Goal: Contribute content

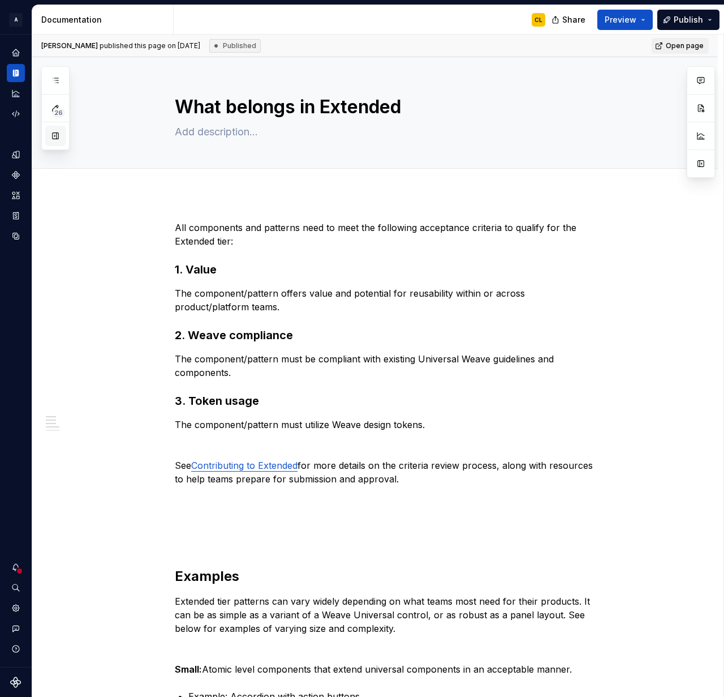
click at [62, 136] on button "button" at bounding box center [55, 136] width 20 height 20
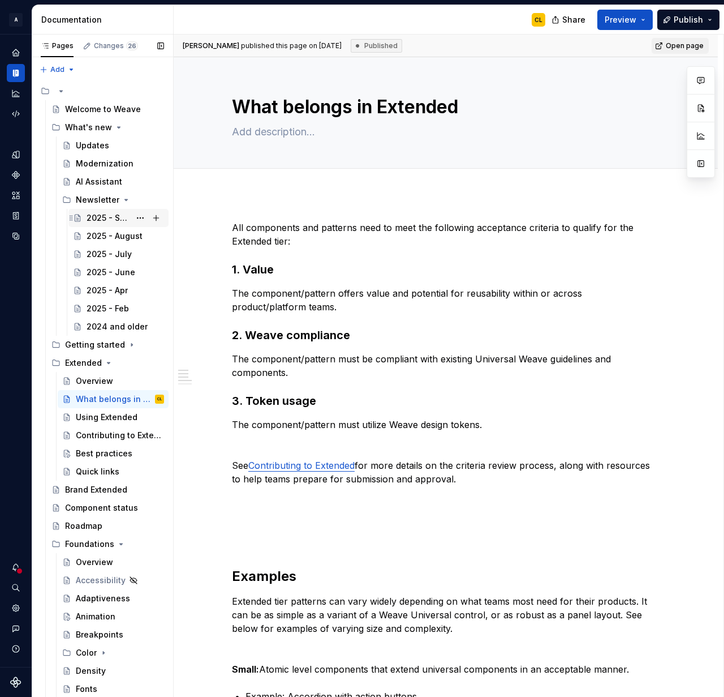
click at [119, 218] on div "2025 - September" at bounding box center [109, 217] width 44 height 11
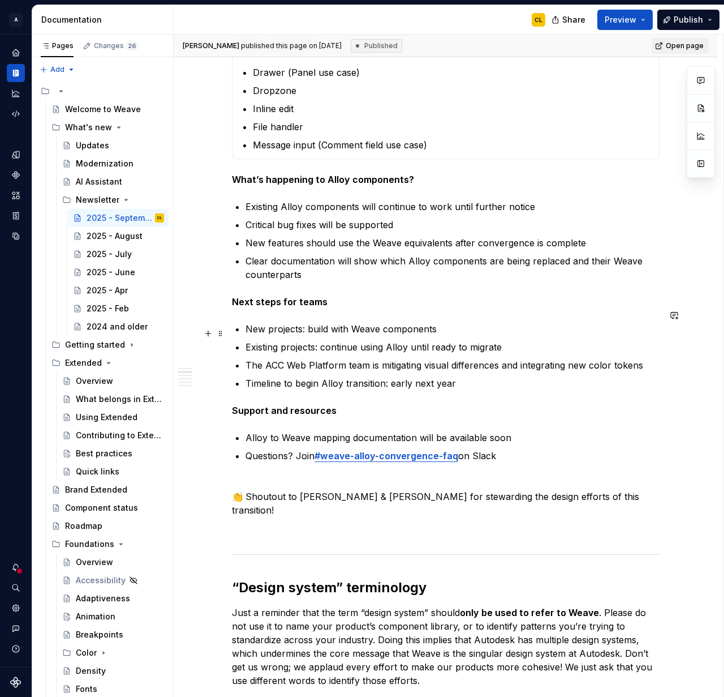
scroll to position [820, 0]
click at [250, 321] on p "New projects: build with Weave components" at bounding box center [453, 328] width 414 height 14
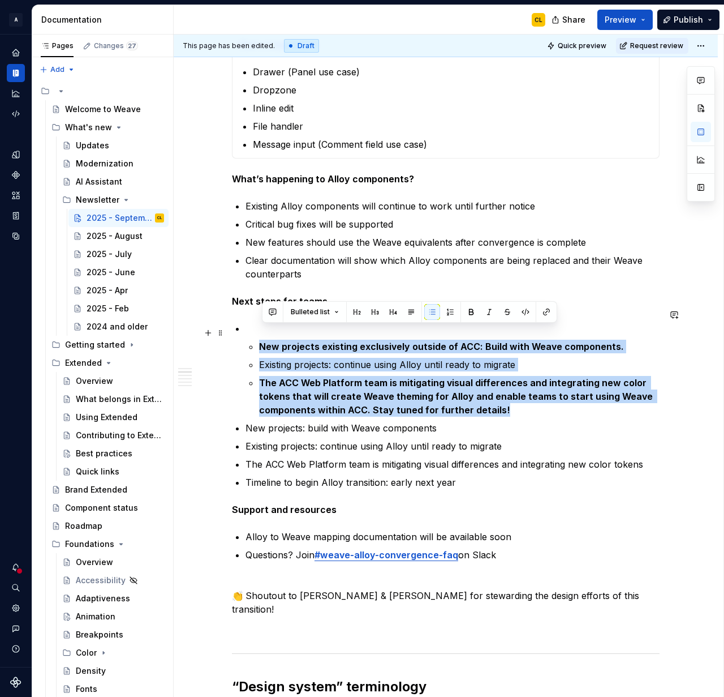
drag, startPoint x: 521, startPoint y: 396, endPoint x: 233, endPoint y: 333, distance: 294.8
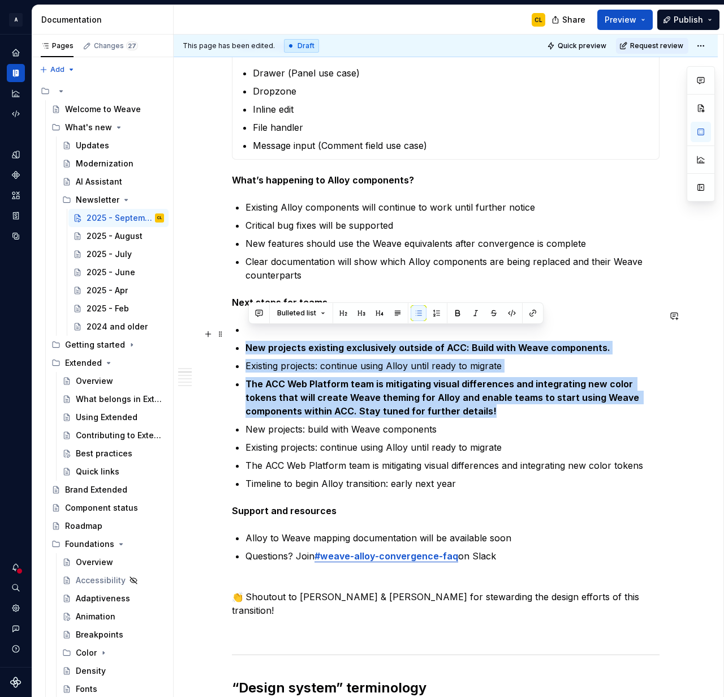
click at [371, 342] on strong "New projects existing exclusively outside of ACC: Build with Weave components." at bounding box center [428, 347] width 365 height 11
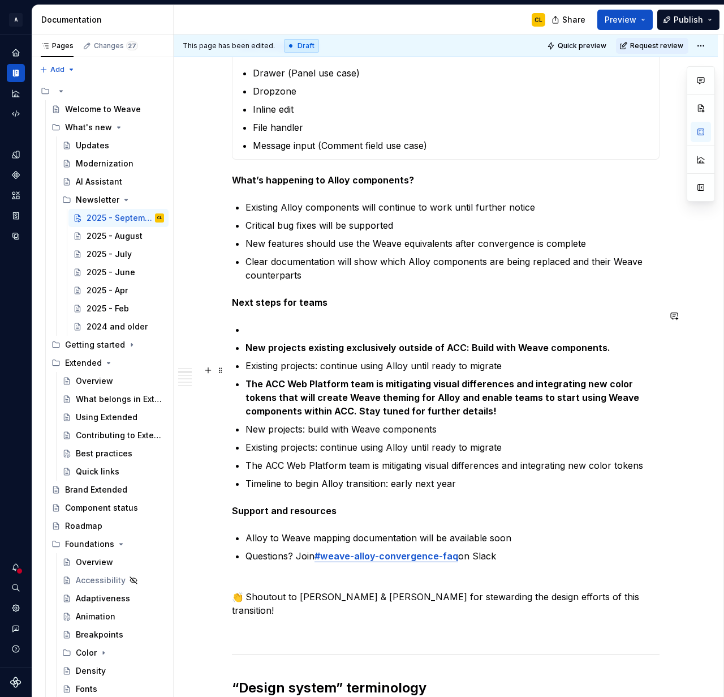
click at [328, 378] on strong "The ACC Web Platform team is mitigating visual differences and integrating new …" at bounding box center [444, 397] width 396 height 38
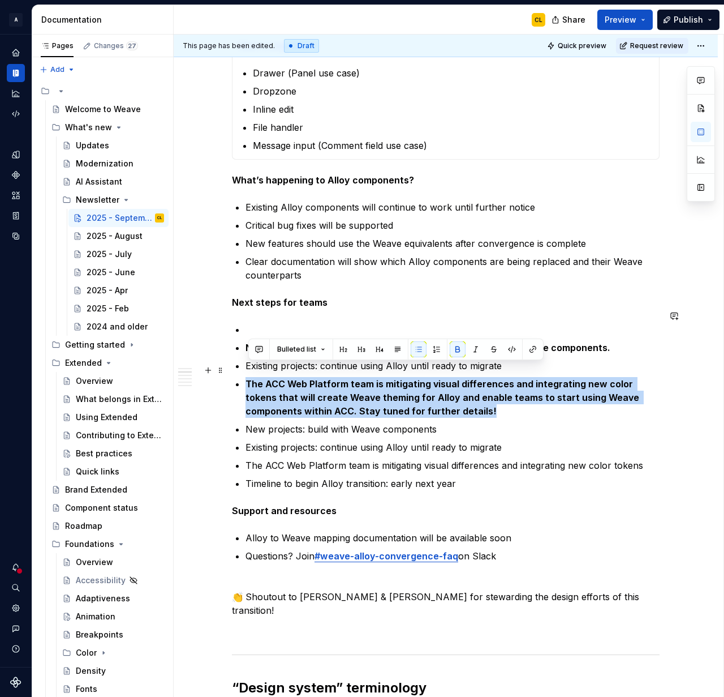
drag, startPoint x: 439, startPoint y: 397, endPoint x: 244, endPoint y: 372, distance: 196.3
click at [454, 347] on button "button" at bounding box center [458, 349] width 16 height 16
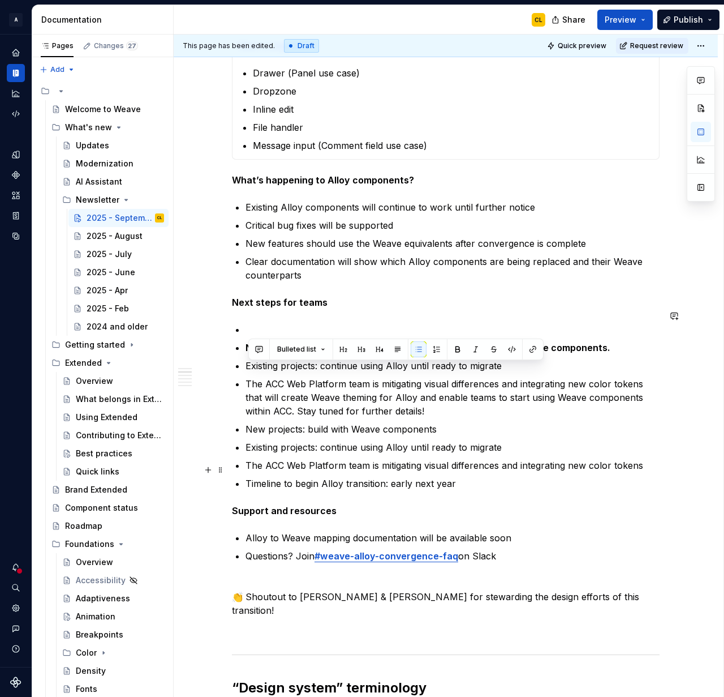
click at [375, 476] on p "Timeline to begin Alloy transition: early next year" at bounding box center [453, 483] width 414 height 14
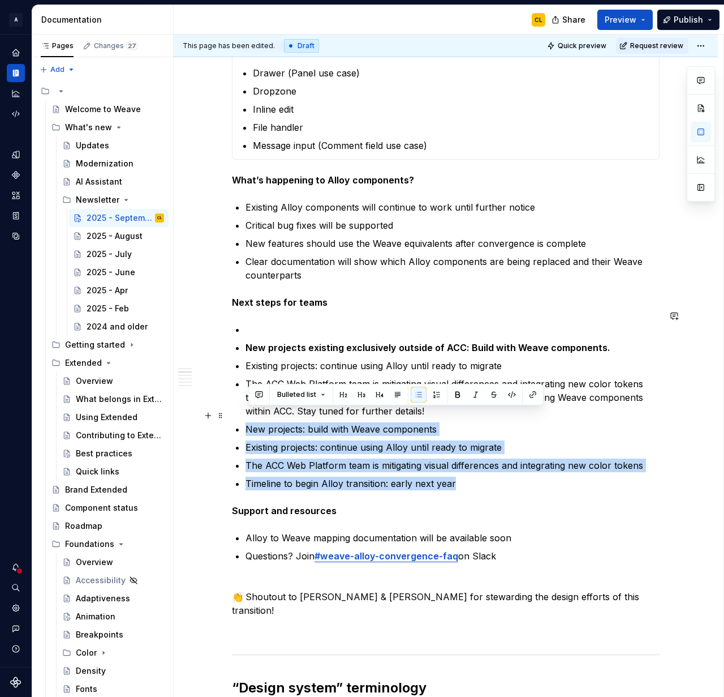
drag, startPoint x: 458, startPoint y: 470, endPoint x: 230, endPoint y: 416, distance: 234.4
click at [297, 476] on p "Timeline to begin Alloy transition: early next year" at bounding box center [453, 483] width 414 height 14
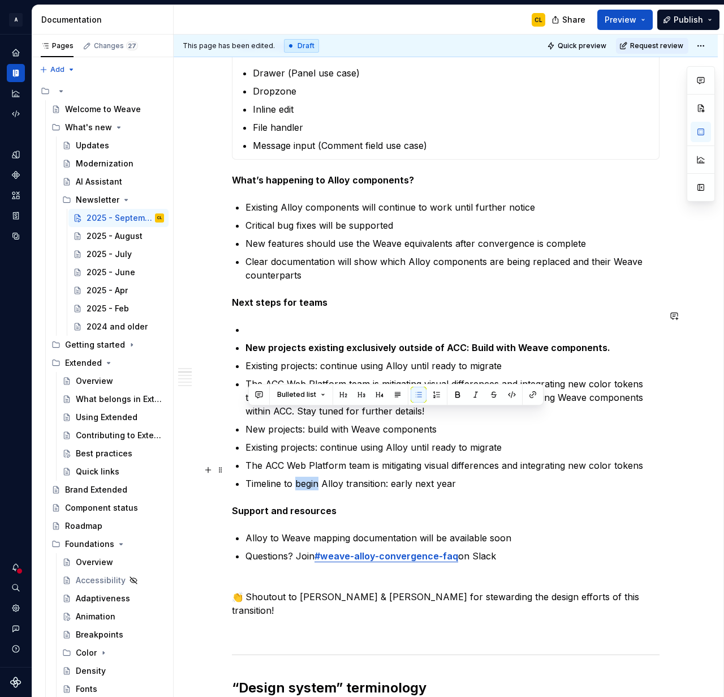
click at [297, 476] on p "Timeline to begin Alloy transition: early next year" at bounding box center [453, 483] width 414 height 14
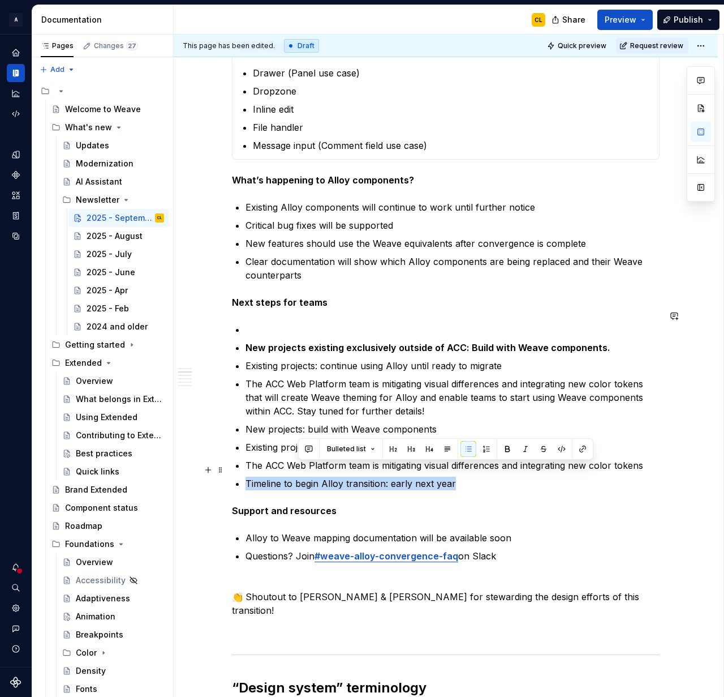
click at [297, 476] on p "Timeline to begin Alloy transition: early next year" at bounding box center [453, 483] width 414 height 14
copy p "Timeline to begin Alloy transition: early next year"
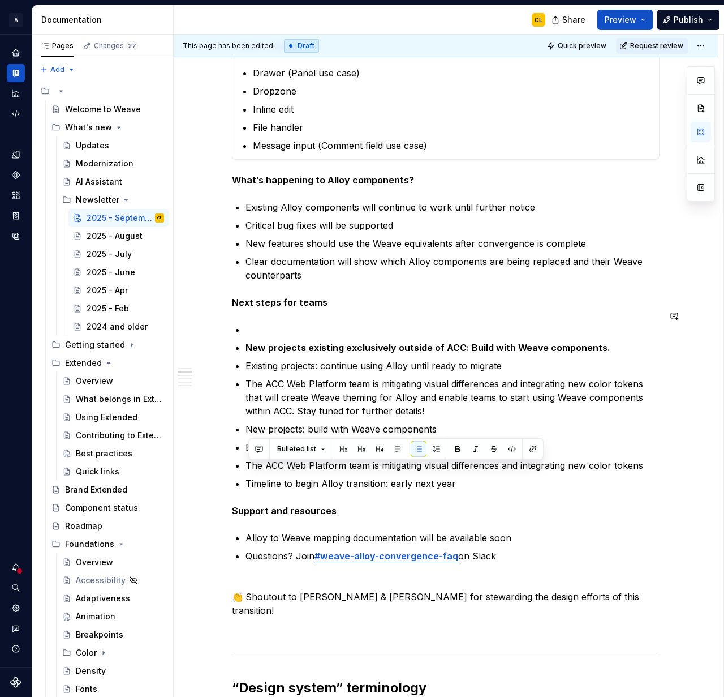
click at [591, 444] on ul "New projects existing exclusively outside of ACC: Build with Weave components. …" at bounding box center [453, 406] width 414 height 167
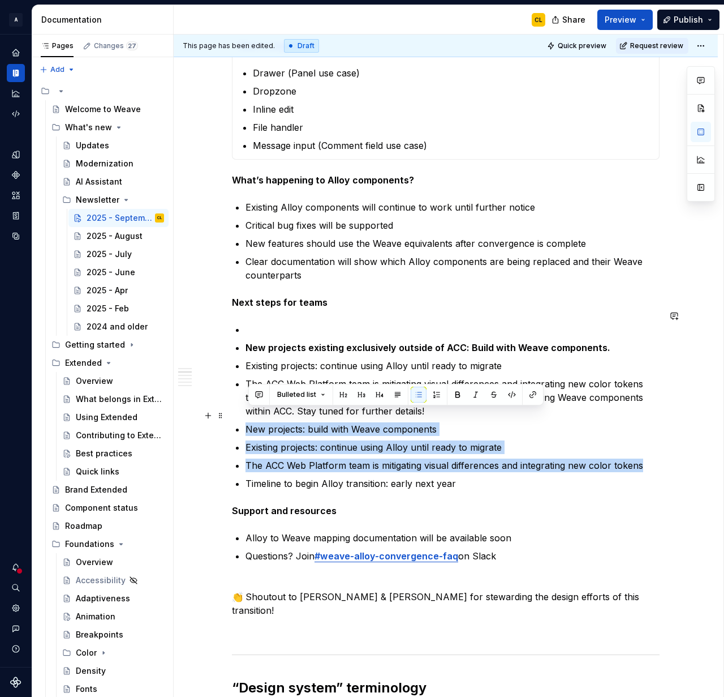
drag, startPoint x: 657, startPoint y: 452, endPoint x: 243, endPoint y: 413, distance: 415.5
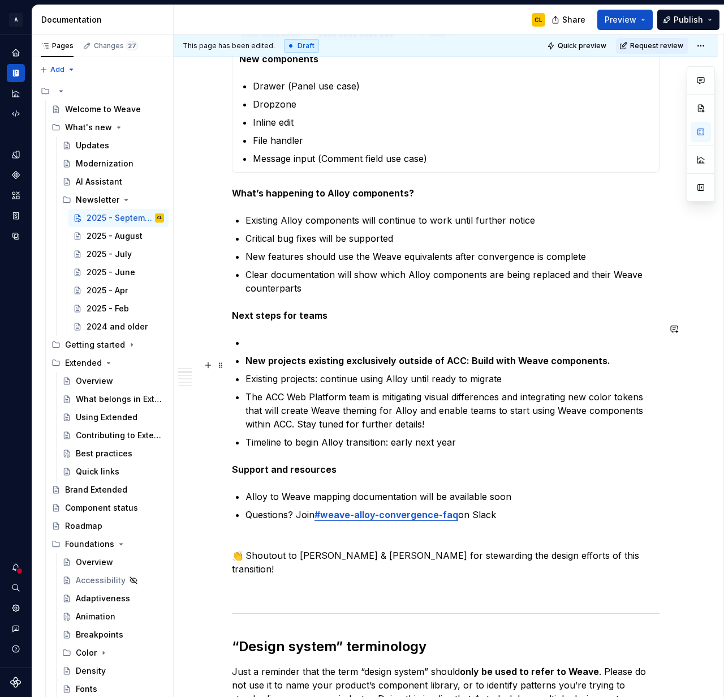
scroll to position [803, 0]
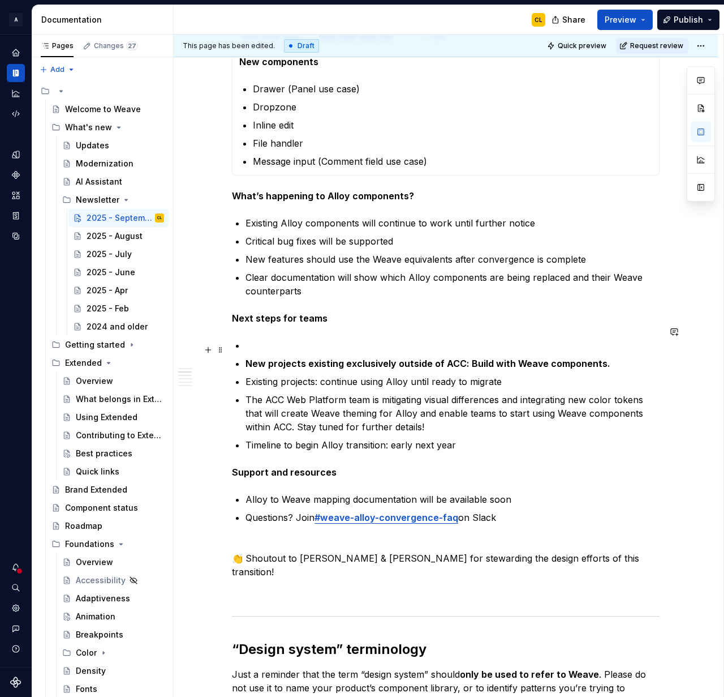
click at [295, 358] on strong "New projects existing exclusively outside of ACC: Build with Weave components." at bounding box center [428, 363] width 365 height 11
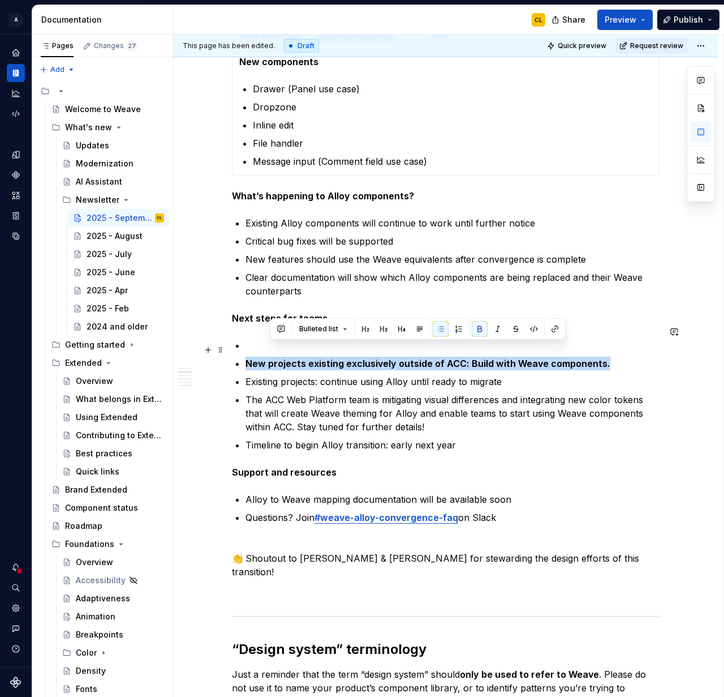
click at [295, 358] on strong "New projects existing exclusively outside of ACC: Build with Weave components." at bounding box center [428, 363] width 365 height 11
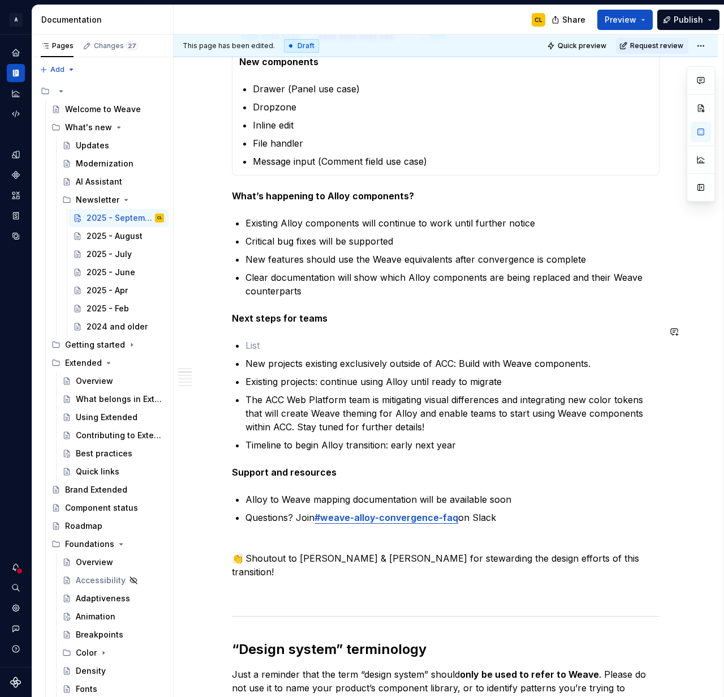
click at [246, 338] on li at bounding box center [453, 345] width 414 height 14
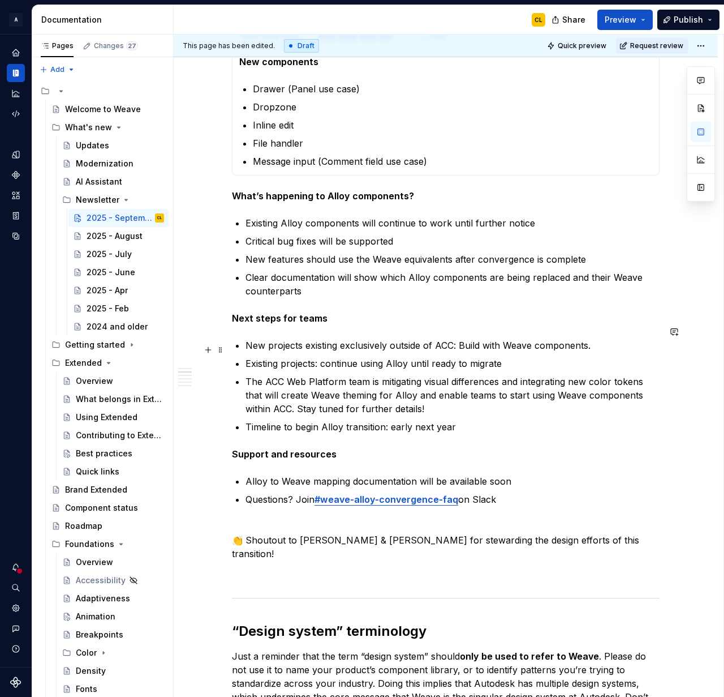
scroll to position [798, 0]
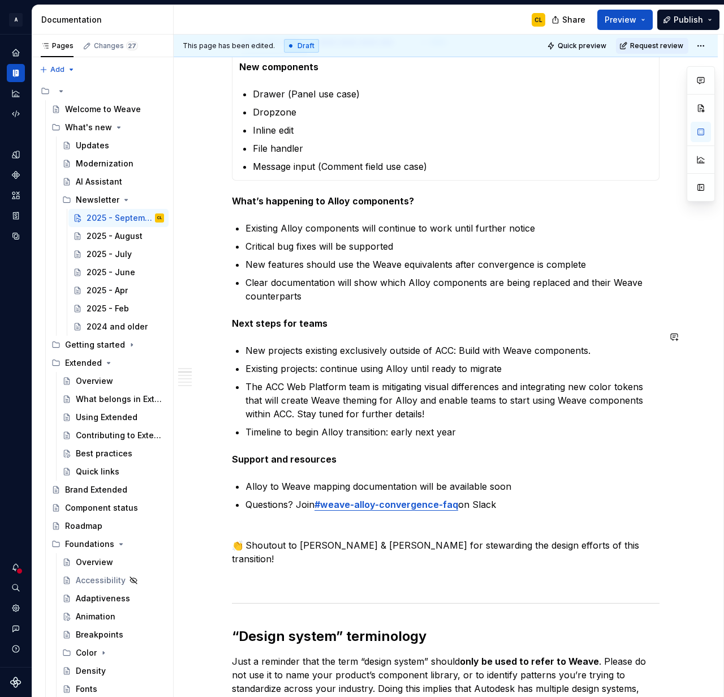
click at [433, 425] on p "Timeline to begin Alloy transition: early next year" at bounding box center [453, 432] width 414 height 14
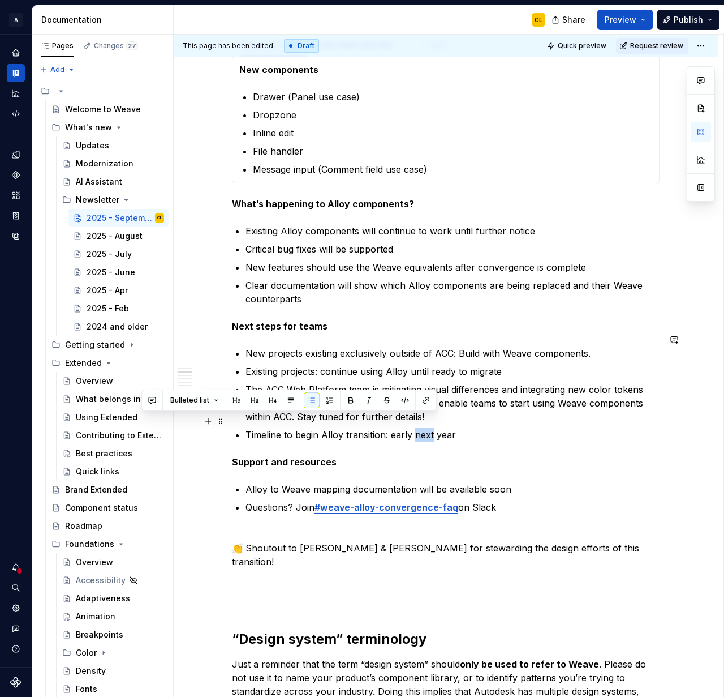
click at [433, 428] on p "Timeline to begin Alloy transition: early next year" at bounding box center [453, 435] width 414 height 14
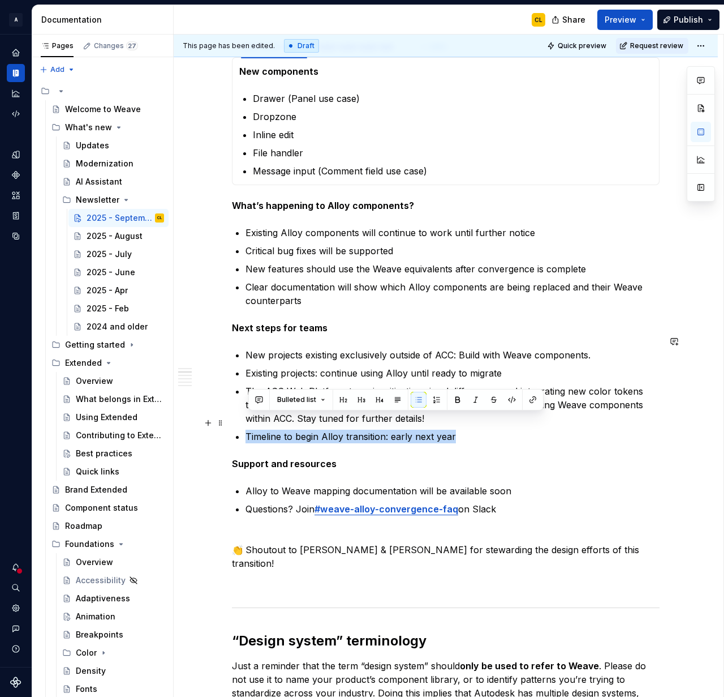
scroll to position [796, 0]
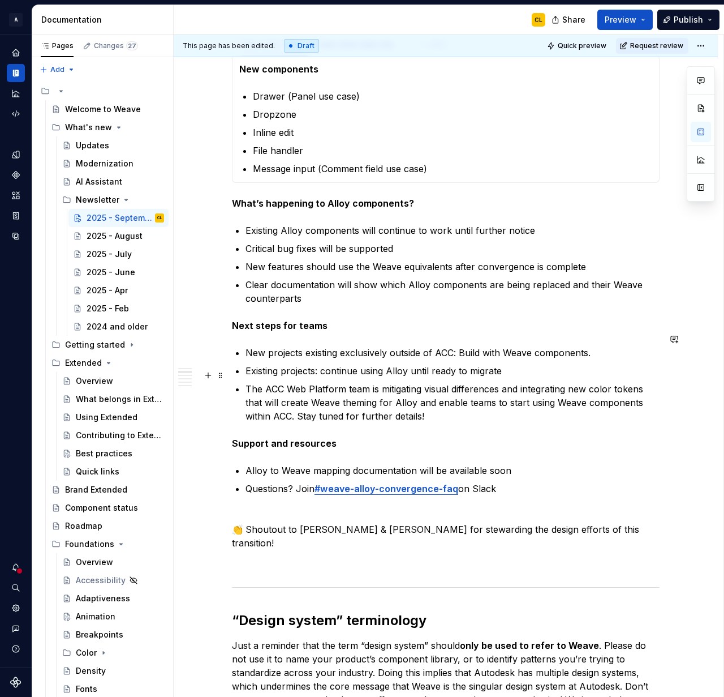
click at [447, 399] on p "The ACC Web Platform team is mitigating visual differences and integrating new …" at bounding box center [453, 402] width 414 height 41
click at [709, 45] on html "A Weave CL Design system data Documentation CL Share Preview Publish Pages Chan…" at bounding box center [362, 348] width 724 height 697
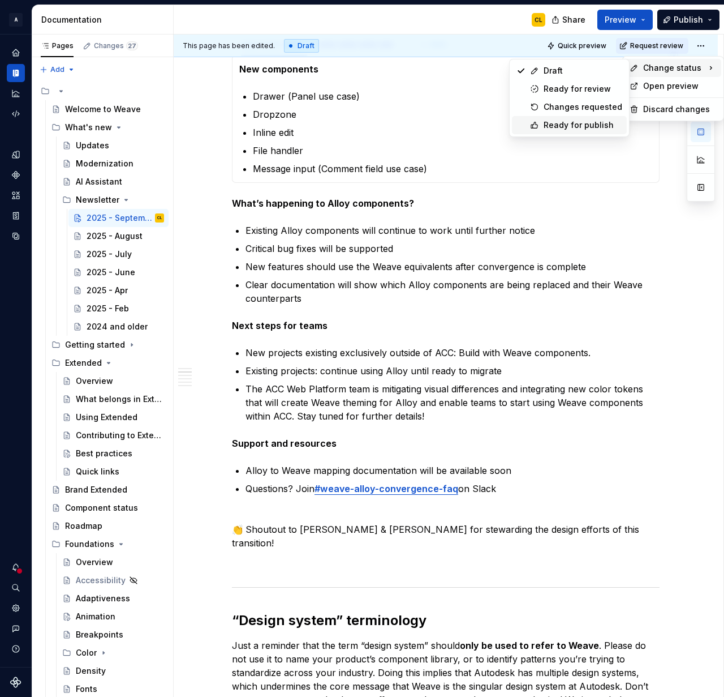
click at [578, 124] on div "Ready for publish" at bounding box center [583, 124] width 79 height 11
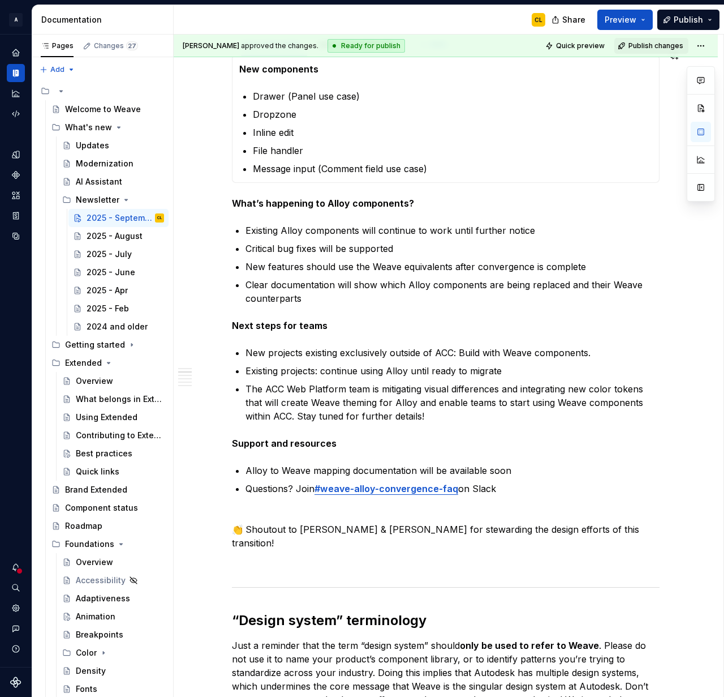
scroll to position [475, 0]
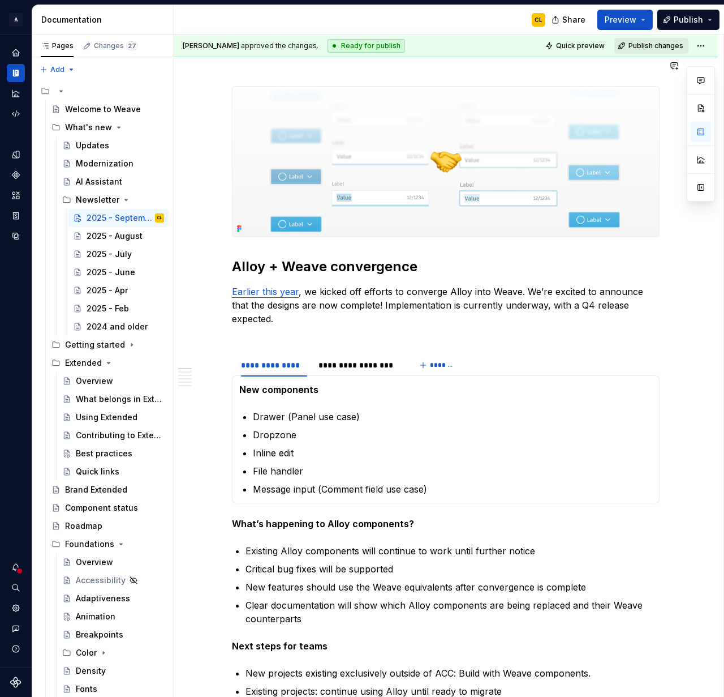
click at [661, 47] on span "Publish changes" at bounding box center [656, 45] width 55 height 9
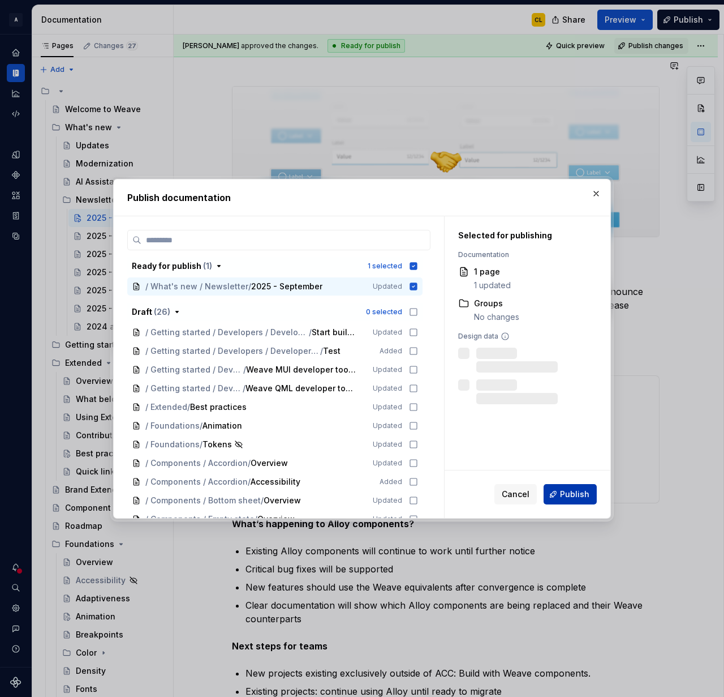
click at [574, 492] on span "Publish" at bounding box center [574, 493] width 29 height 11
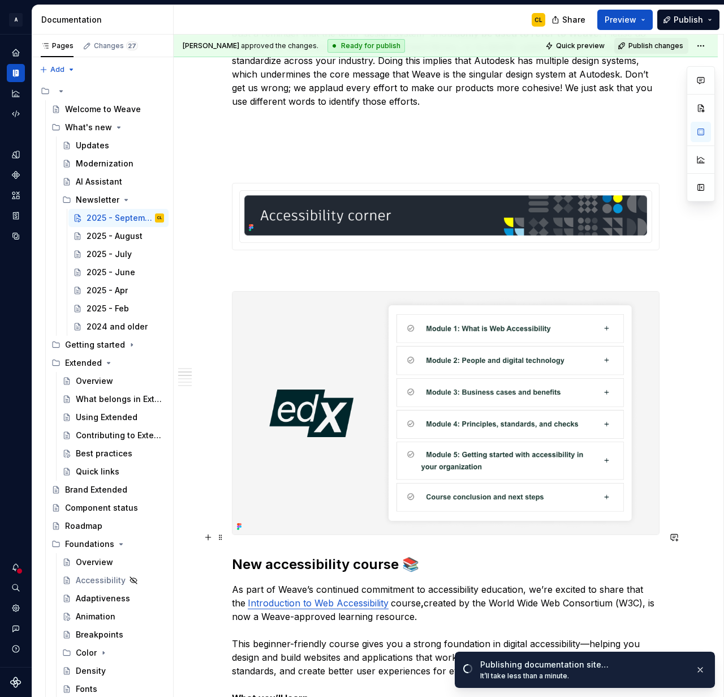
scroll to position [1431, 0]
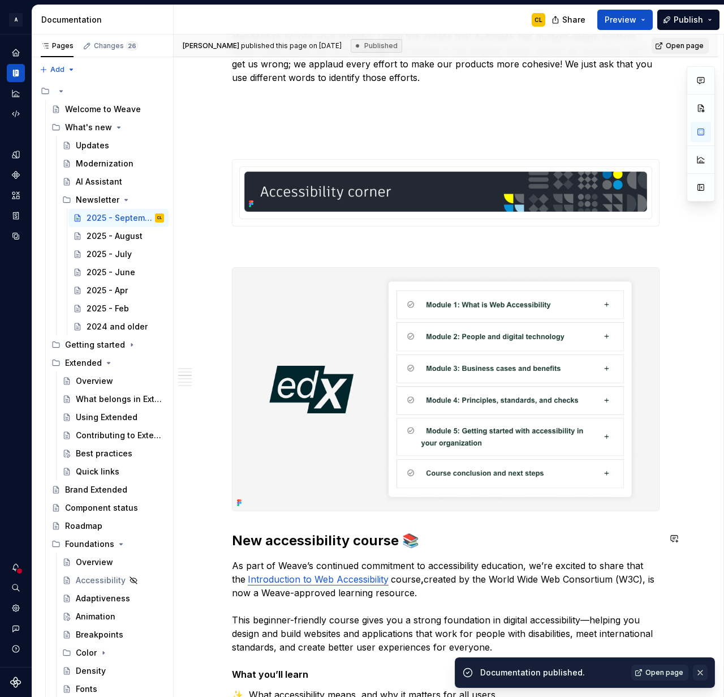
click at [700, 667] on button "button" at bounding box center [700, 672] width 15 height 16
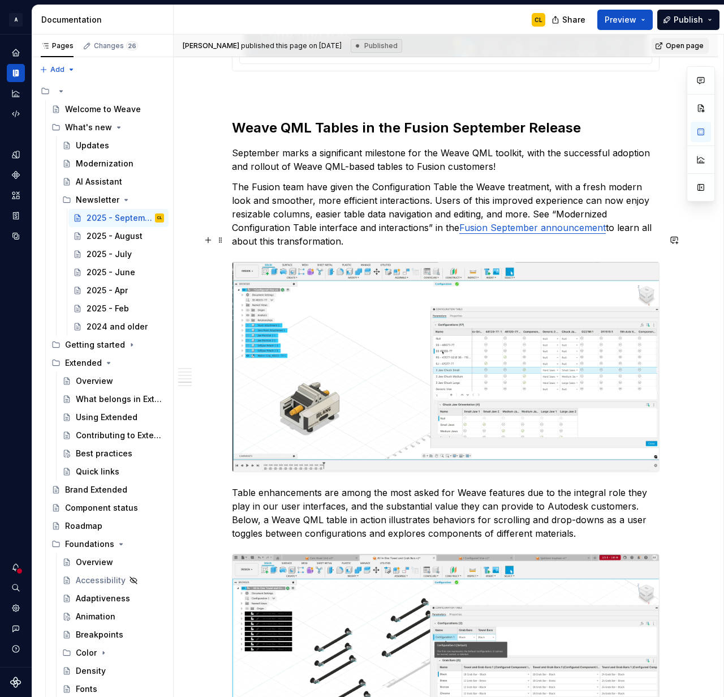
scroll to position [3114, 0]
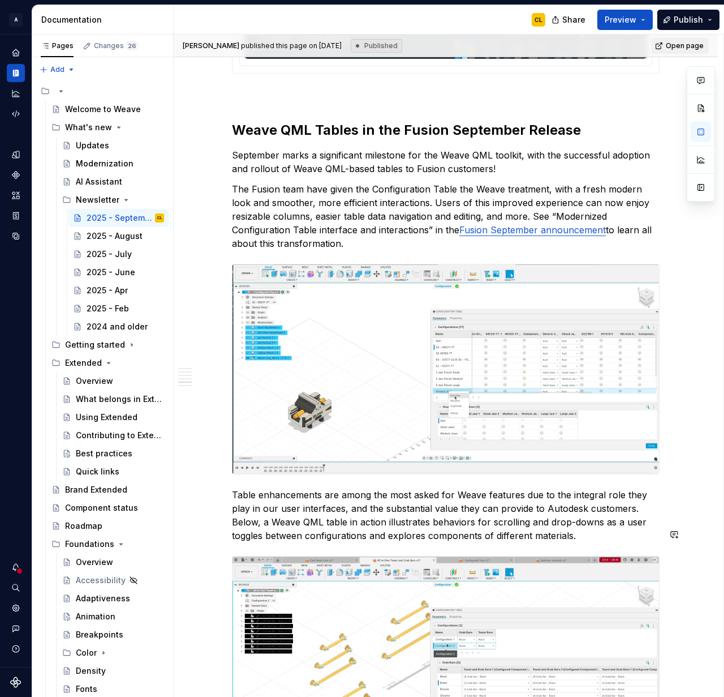
type textarea "*"
